Goal: Task Accomplishment & Management: Use online tool/utility

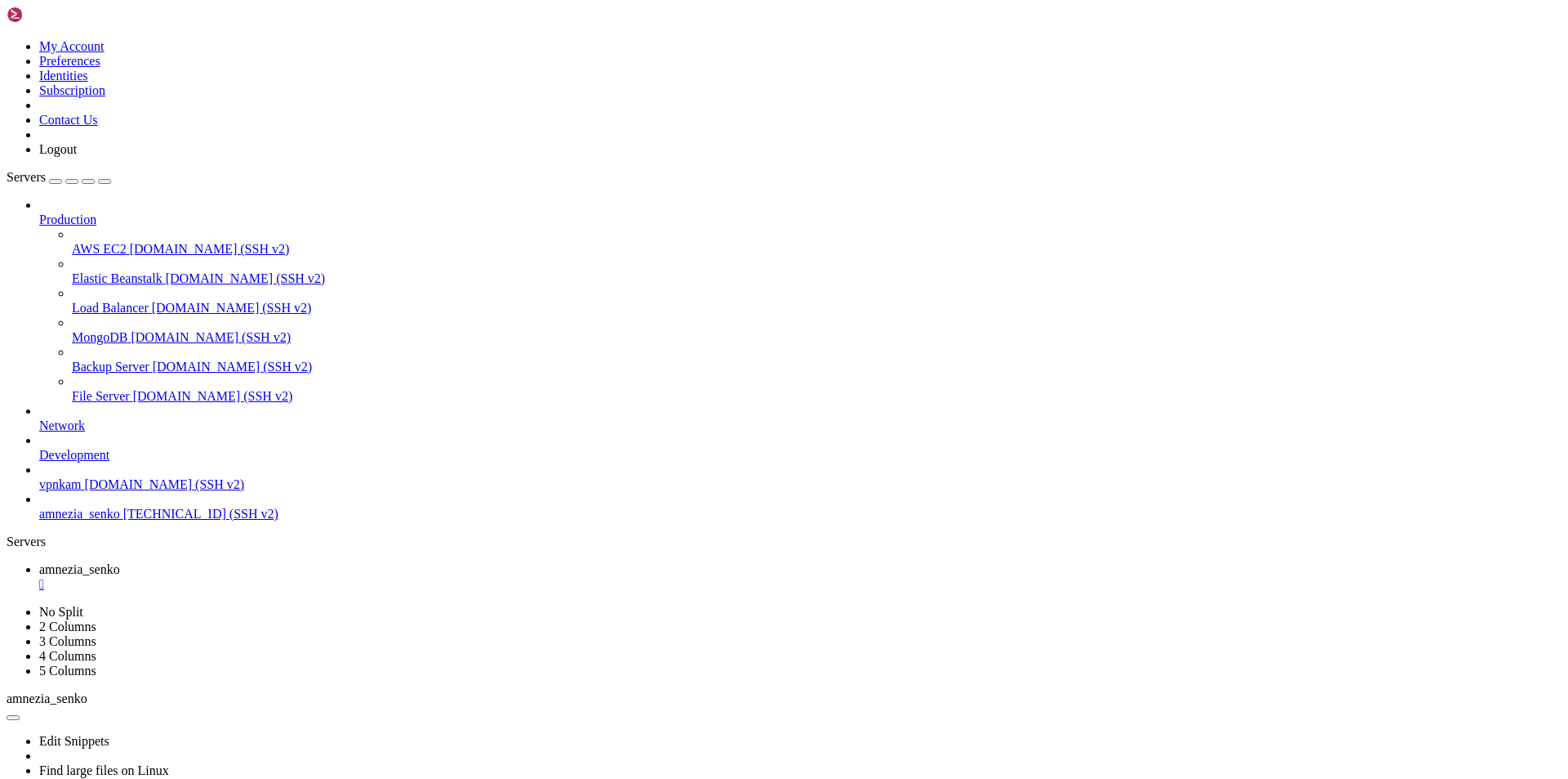
scroll to position [1144, 0]
drag, startPoint x: 81, startPoint y: 574, endPoint x: 57, endPoint y: 50, distance: 524.5
click at [46, 170] on span "Servers" at bounding box center [26, 177] width 39 height 14
click at [6, 39] on icon at bounding box center [6, 39] width 0 height 0
click at [96, 522] on div "Production AWS EC2 [DOMAIN_NAME] (SSH v2) Elastic Beanstalk [DOMAIN_NAME] (SSH …" at bounding box center [784, 359] width 1556 height 324
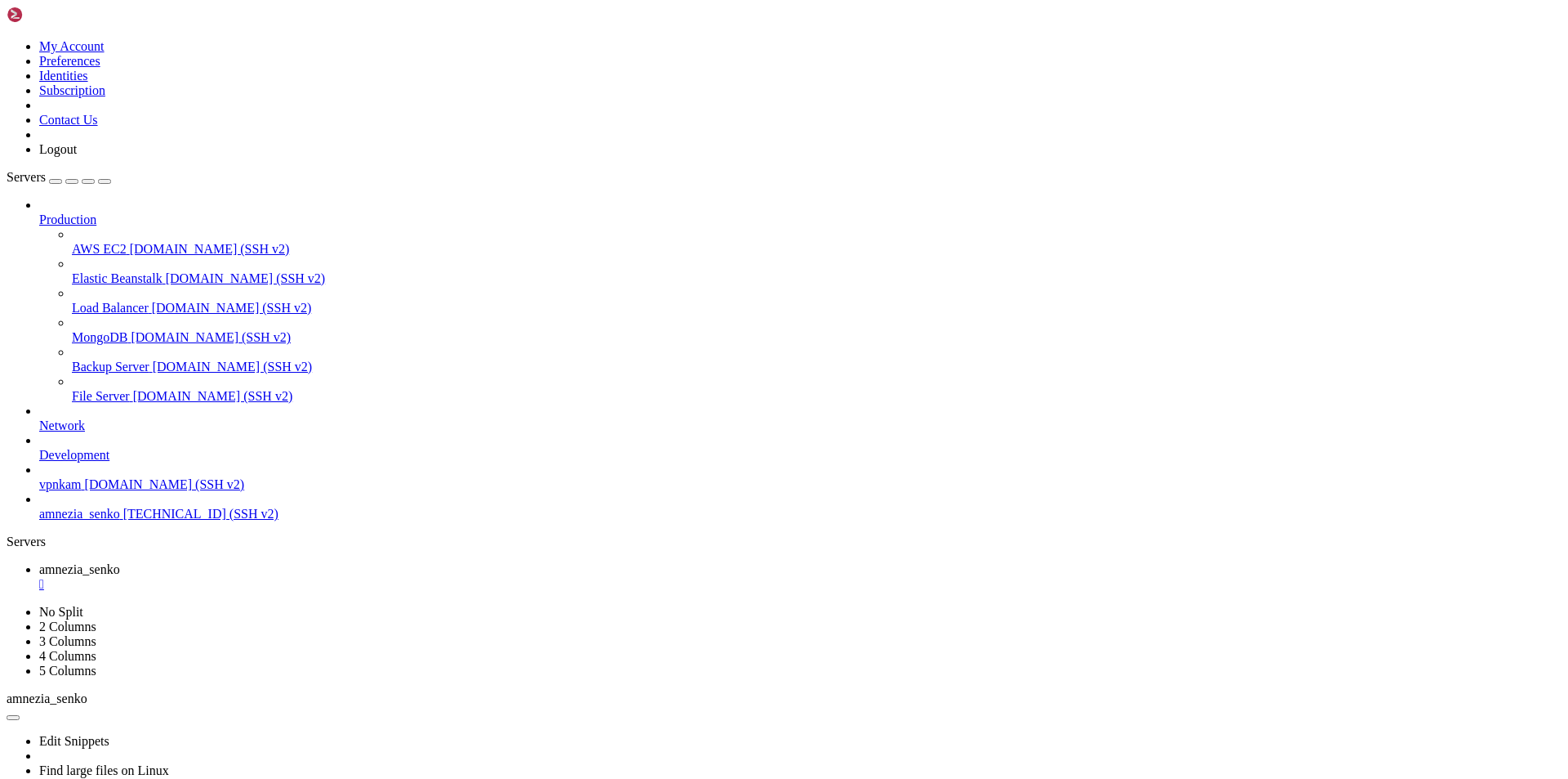
click at [97, 212] on span "Production" at bounding box center [67, 219] width 57 height 14
click at [39, 212] on icon at bounding box center [39, 212] width 0 height 0
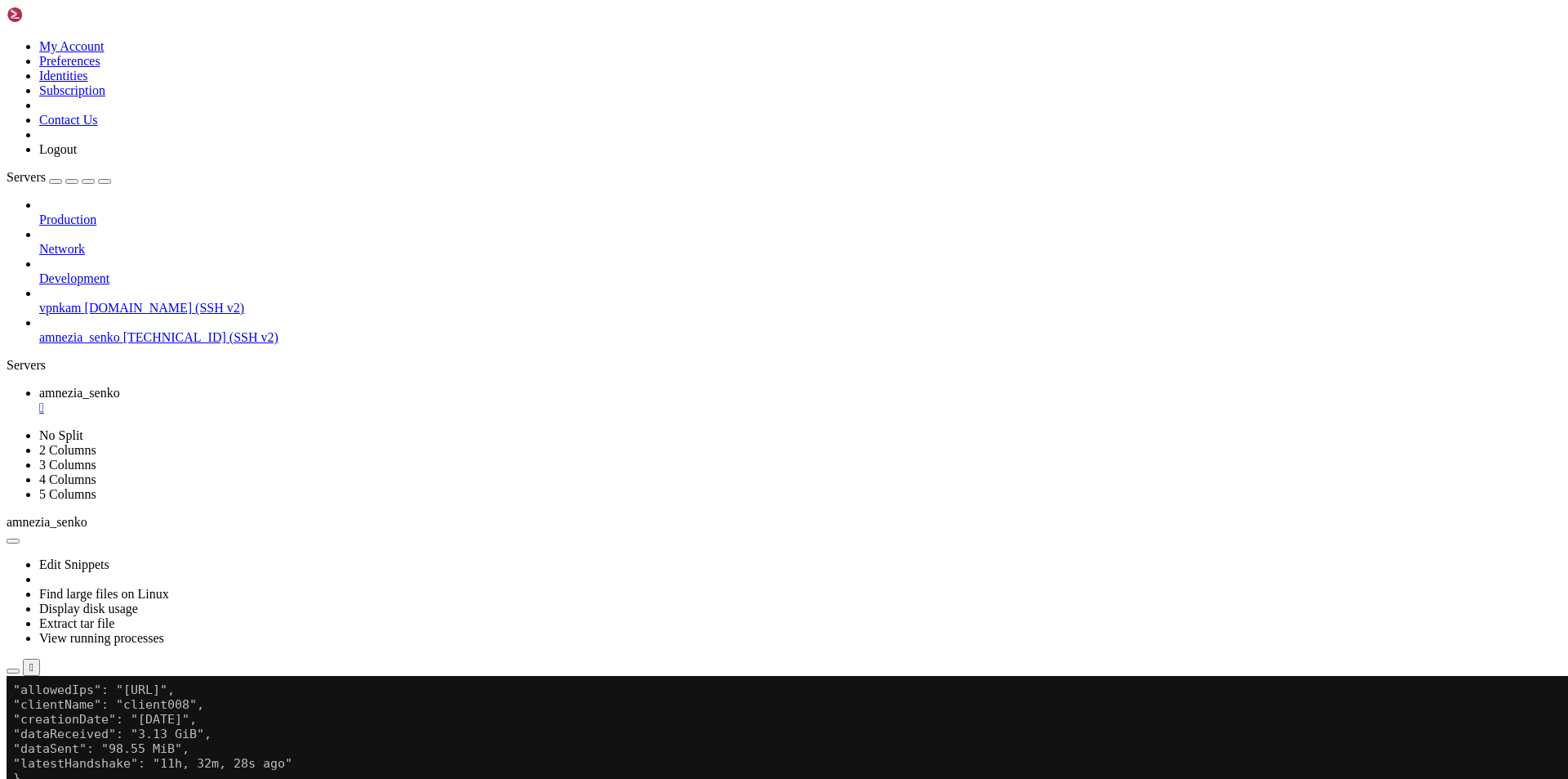
click at [39, 212] on icon at bounding box center [39, 212] width 0 height 0
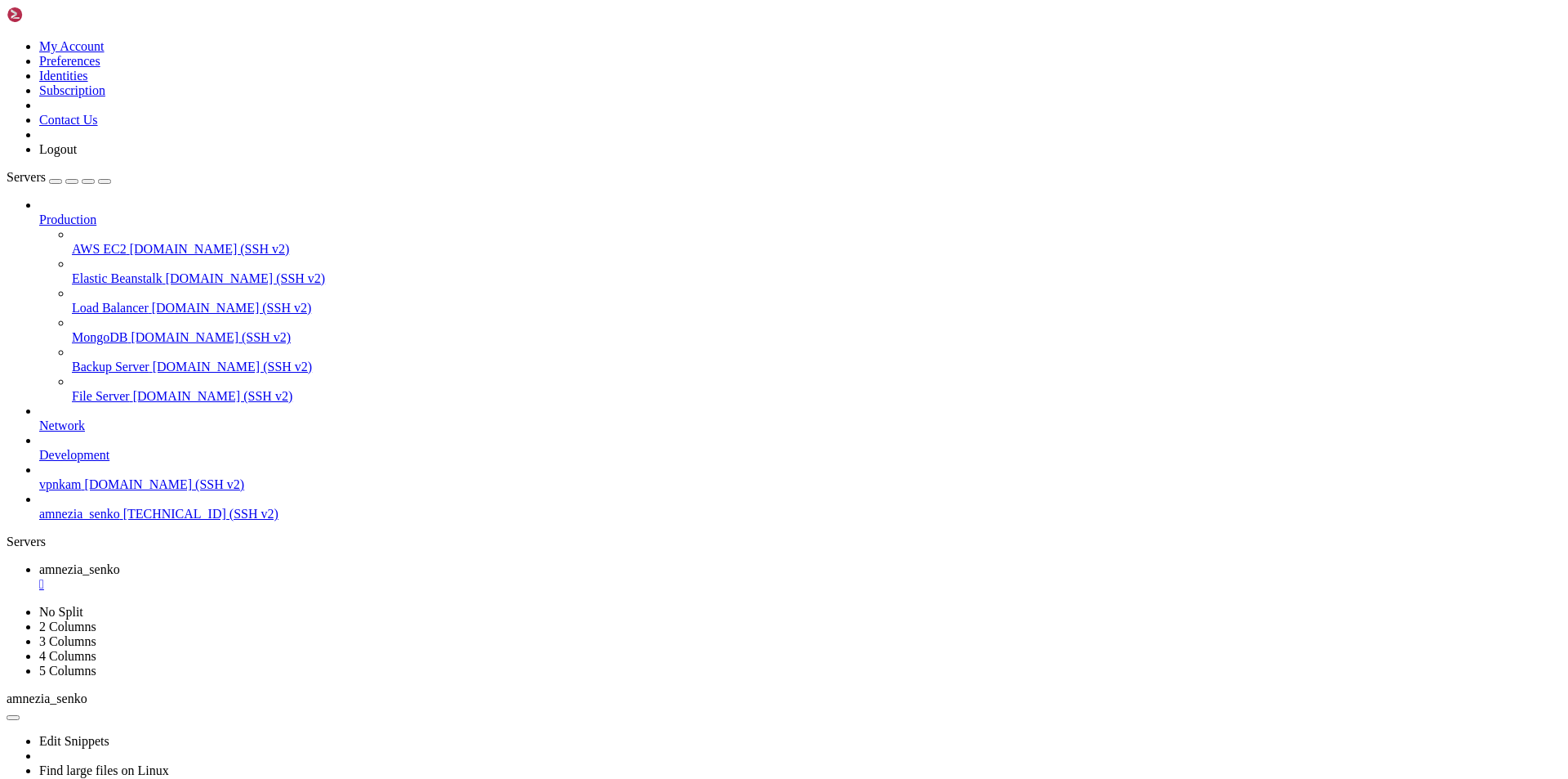
click at [56, 181] on div "button" at bounding box center [56, 181] width 0 height 0
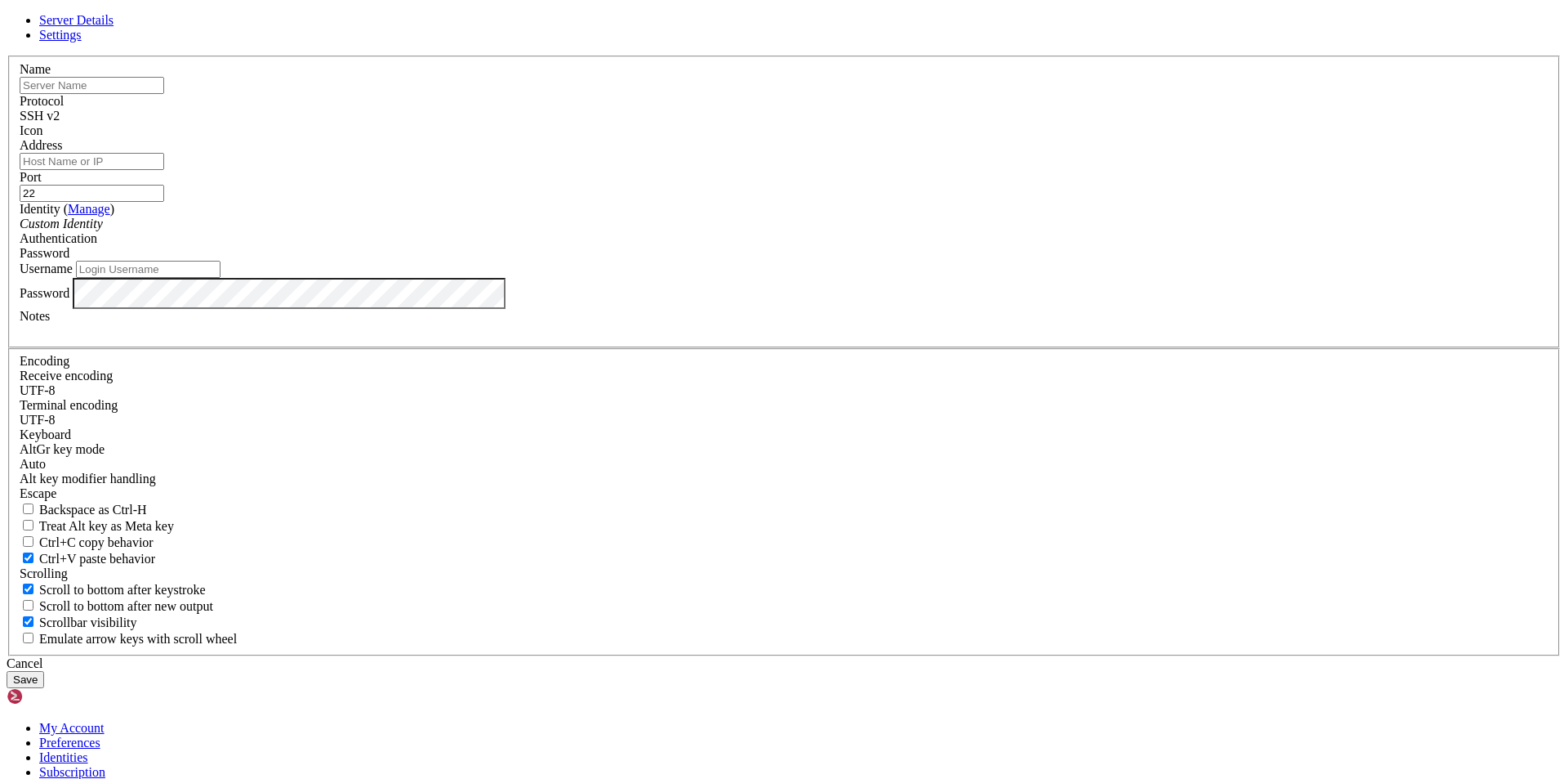
click at [164, 94] on input "text" at bounding box center [91, 85] width 145 height 17
type input "ф"
type input "amnezia_qwins"
click at [164, 170] on input "Address" at bounding box center [91, 161] width 145 height 17
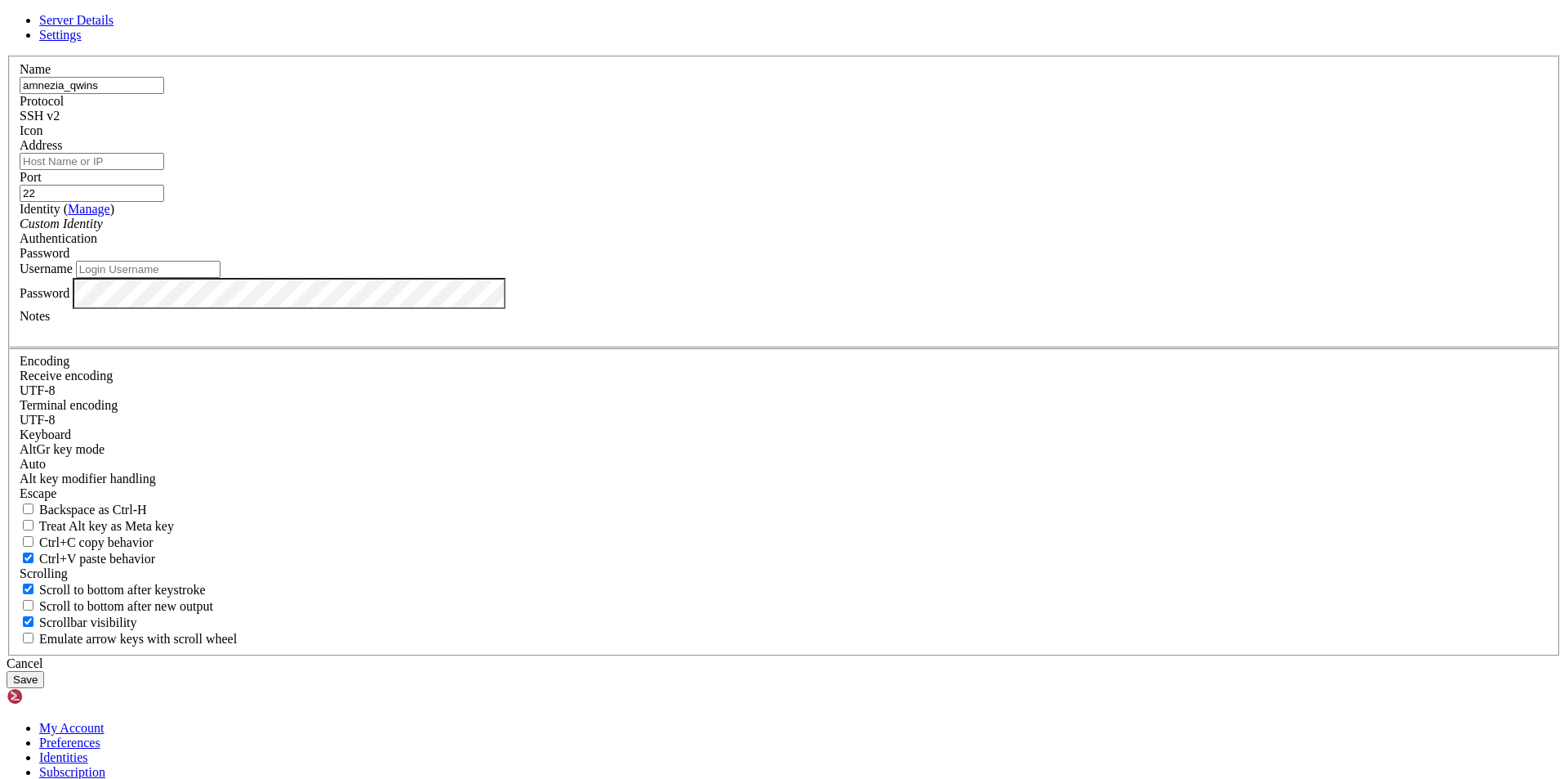
paste input "[TECHNICAL_ID]"
type input "[TECHNICAL_ID]"
click at [221, 278] on input "Username" at bounding box center [148, 269] width 145 height 17
type input "root"
click at [44, 671] on button "Save" at bounding box center [25, 679] width 37 height 17
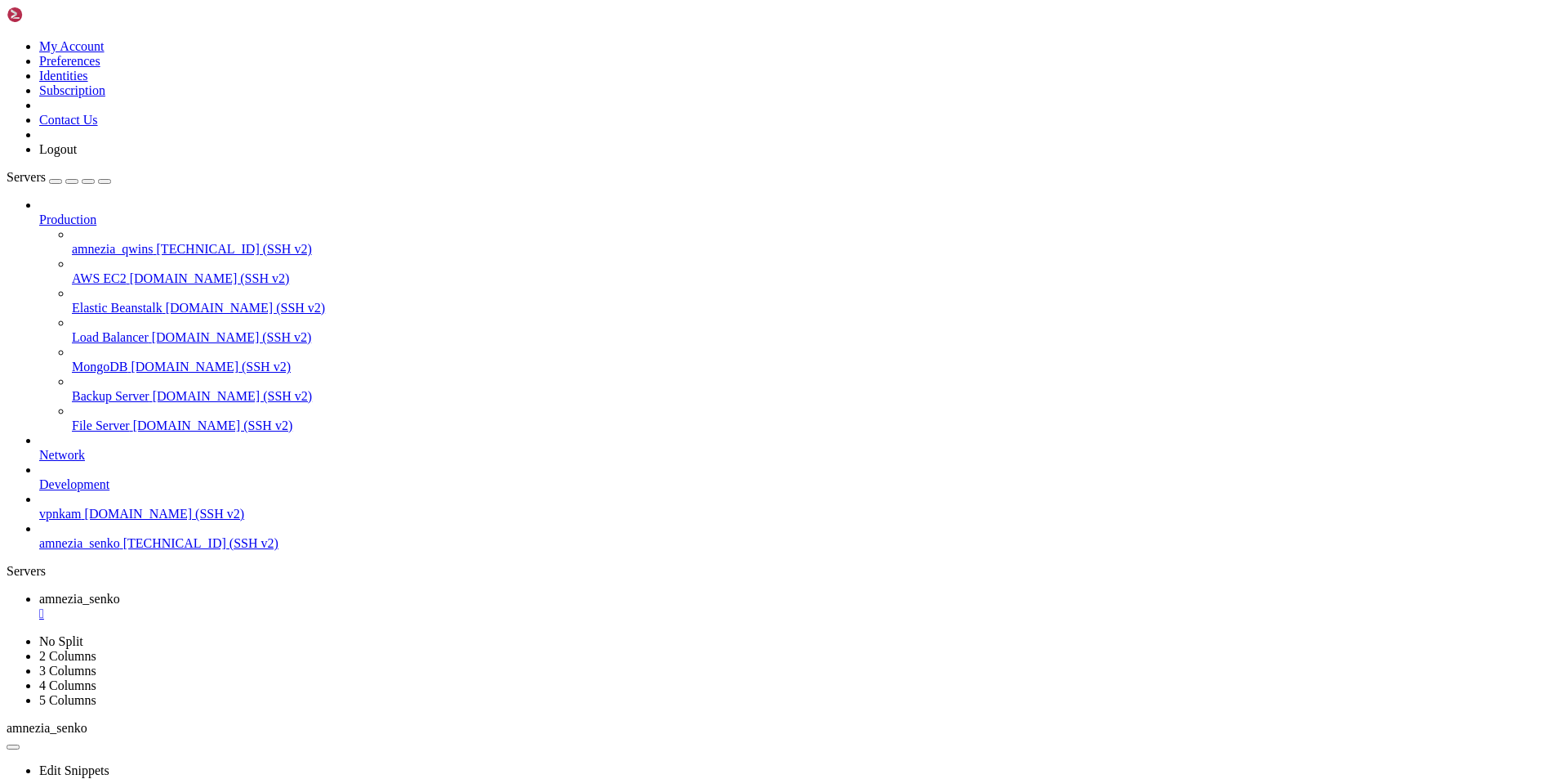
scroll to position [1634, 0]
click at [98, 551] on div "Production amnezia_qwins [TECHNICAL_ID] (SSH v2) AWS EC2 [DOMAIN_NAME] (SSH v2)…" at bounding box center [784, 374] width 1556 height 353
drag, startPoint x: 101, startPoint y: 130, endPoint x: 90, endPoint y: 551, distance: 421.1
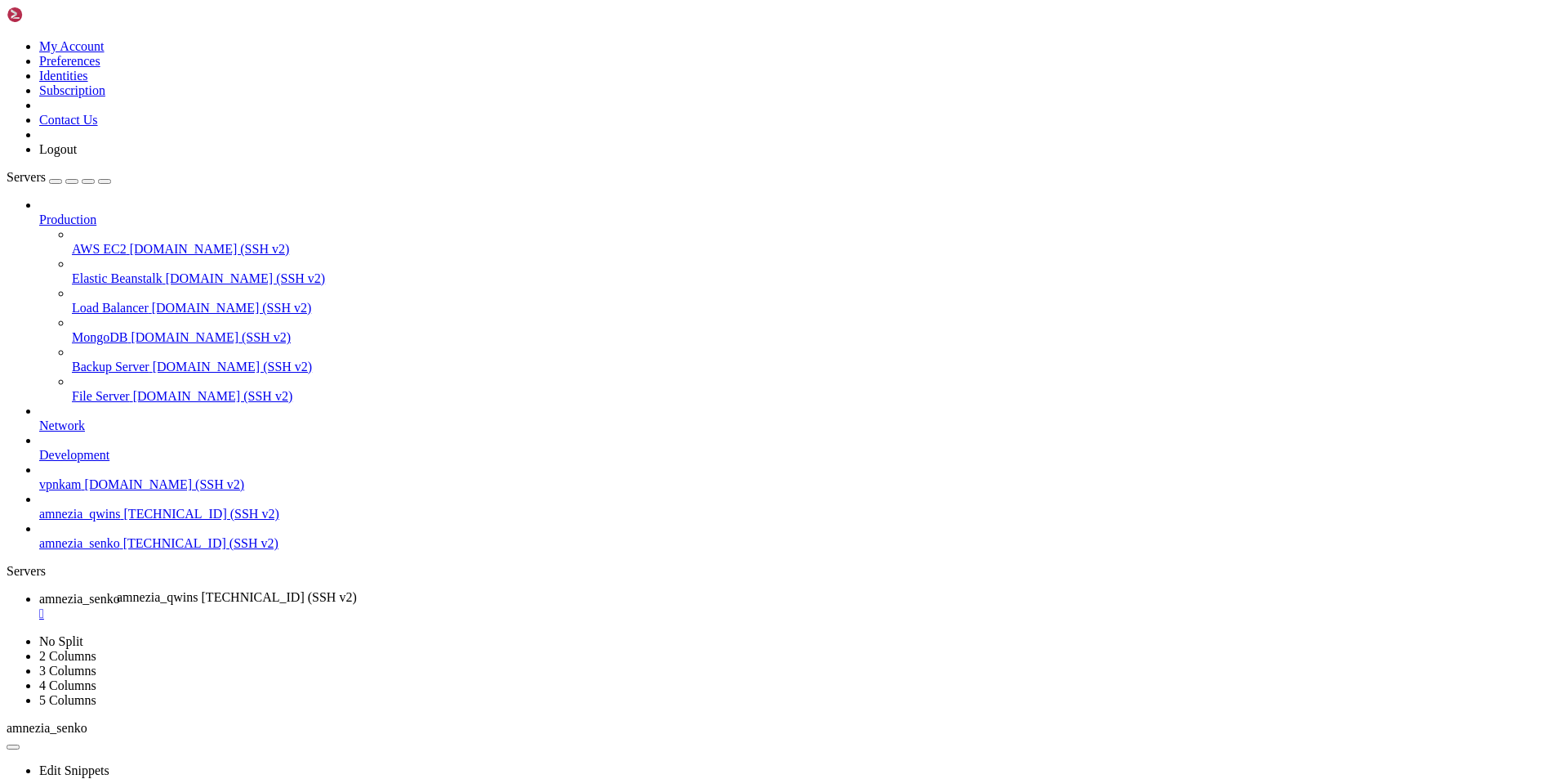
drag, startPoint x: 112, startPoint y: 529, endPoint x: 113, endPoint y: 583, distance: 54.0
click at [98, 551] on div "Production AWS EC2 [DOMAIN_NAME] (SSH v2) Elastic Beanstalk [DOMAIN_NAME] (SSH …" at bounding box center [784, 374] width 1556 height 353
click at [98, 550] on span "amnezia_qwins" at bounding box center [80, 543] width 82 height 14
click at [124, 550] on span "[TECHNICAL_ID] (SSH v2)" at bounding box center [201, 543] width 155 height 14
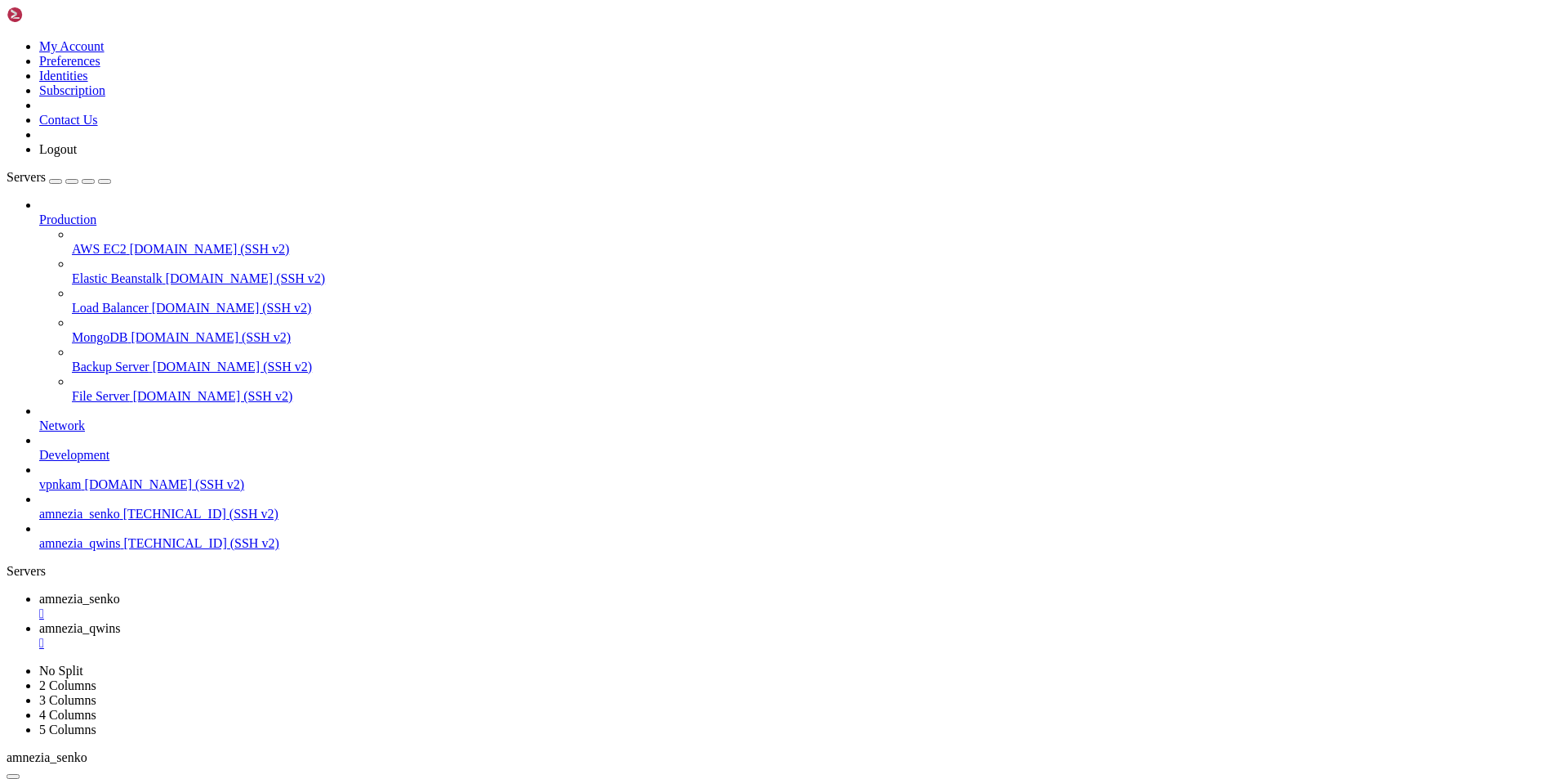
scroll to position [0, 0]
click at [330, 606] on div "" at bounding box center [800, 613] width 1523 height 15
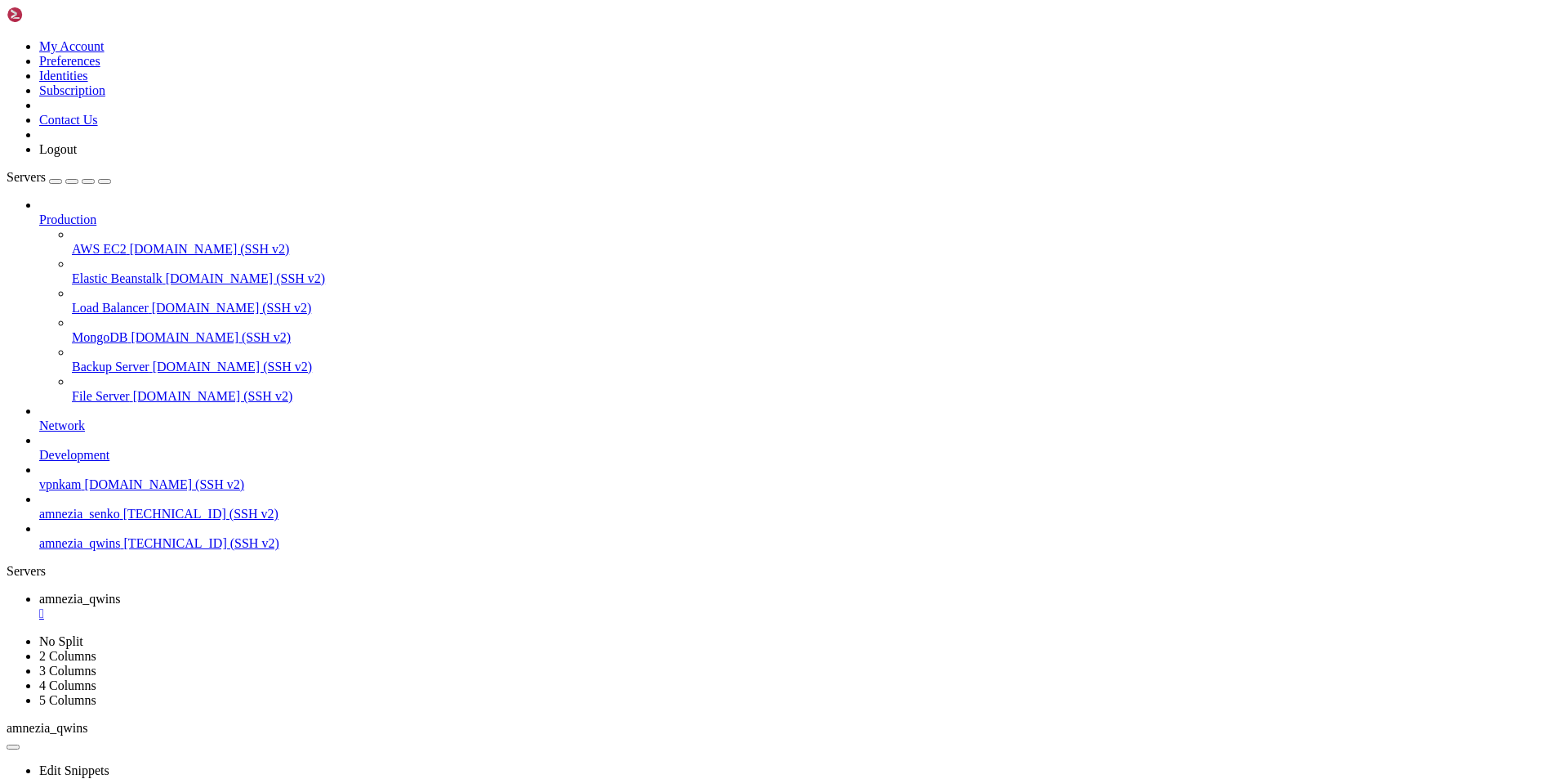
drag, startPoint x: 174, startPoint y: 1051, endPoint x: 1055, endPoint y: 1046, distance: 881.0
